Goal: Check status: Check status

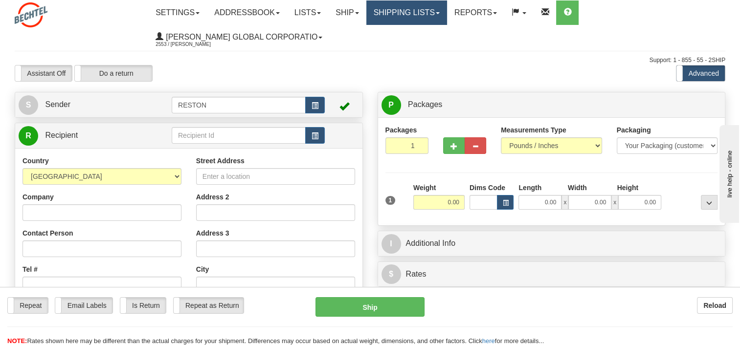
click at [427, 16] on link "Shipping lists" at bounding box center [406, 12] width 81 height 24
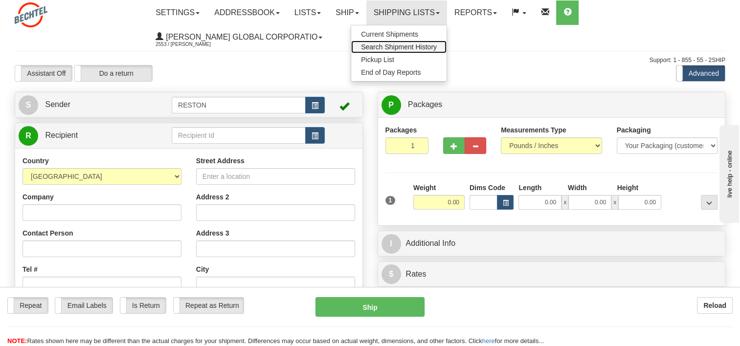
click at [419, 46] on span "Search Shipment History" at bounding box center [399, 47] width 76 height 8
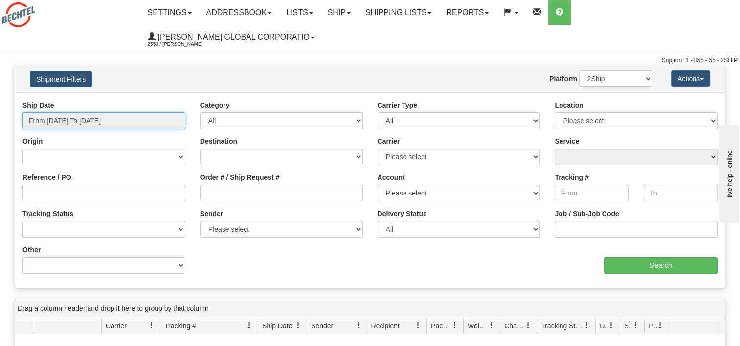
click at [78, 112] on input "From [DATE] To [DATE]" at bounding box center [103, 120] width 163 height 17
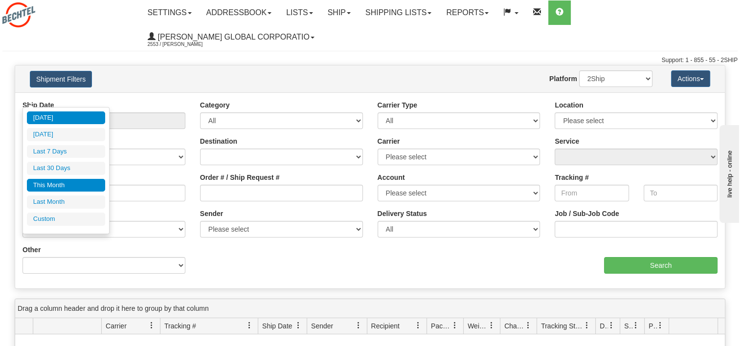
click at [62, 180] on li "This Month" at bounding box center [66, 185] width 78 height 13
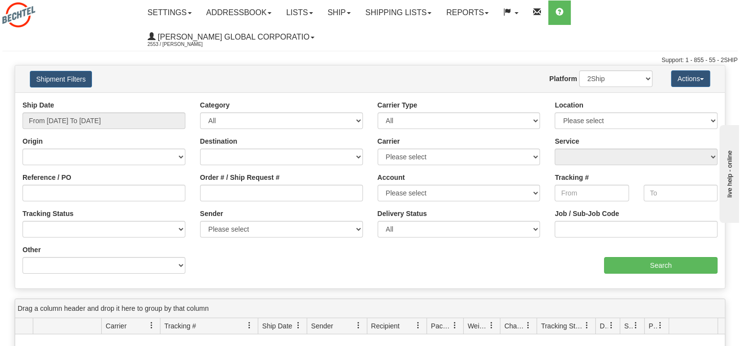
click at [103, 100] on div "Ship Date From [DATE] To [DATE]" at bounding box center [103, 114] width 163 height 29
click at [102, 112] on input "From [DATE] To [DATE]" at bounding box center [103, 120] width 163 height 17
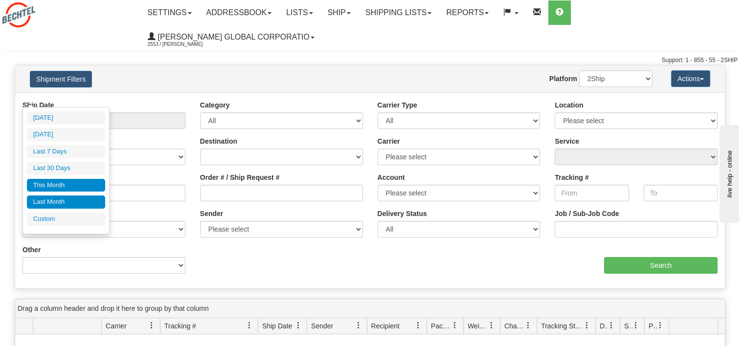
click at [74, 202] on li "Last Month" at bounding box center [66, 202] width 78 height 13
type input "From [DATE] To [DATE]"
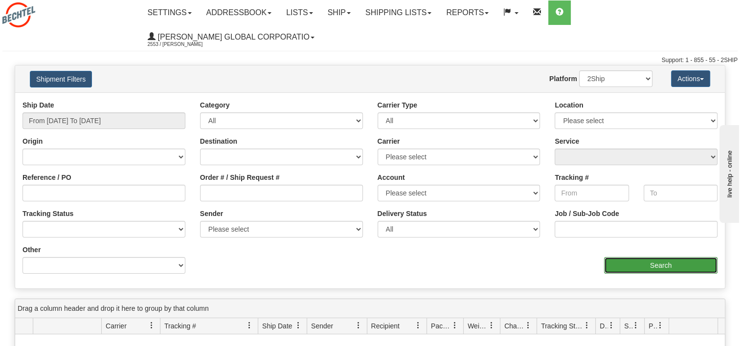
click at [632, 257] on input "Search" at bounding box center [660, 265] width 113 height 17
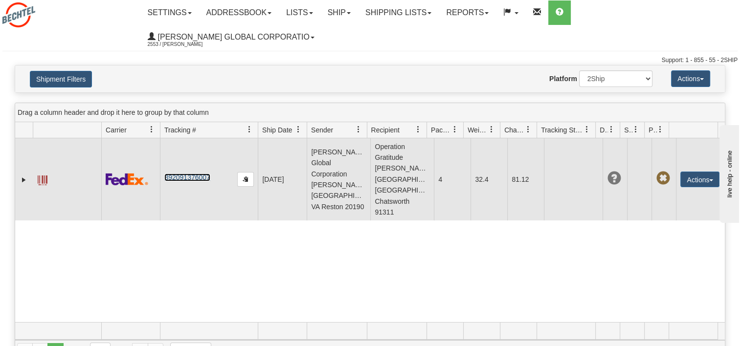
click at [193, 174] on link "392091376007" at bounding box center [186, 178] width 45 height 8
